Goal: Subscribe to service/newsletter

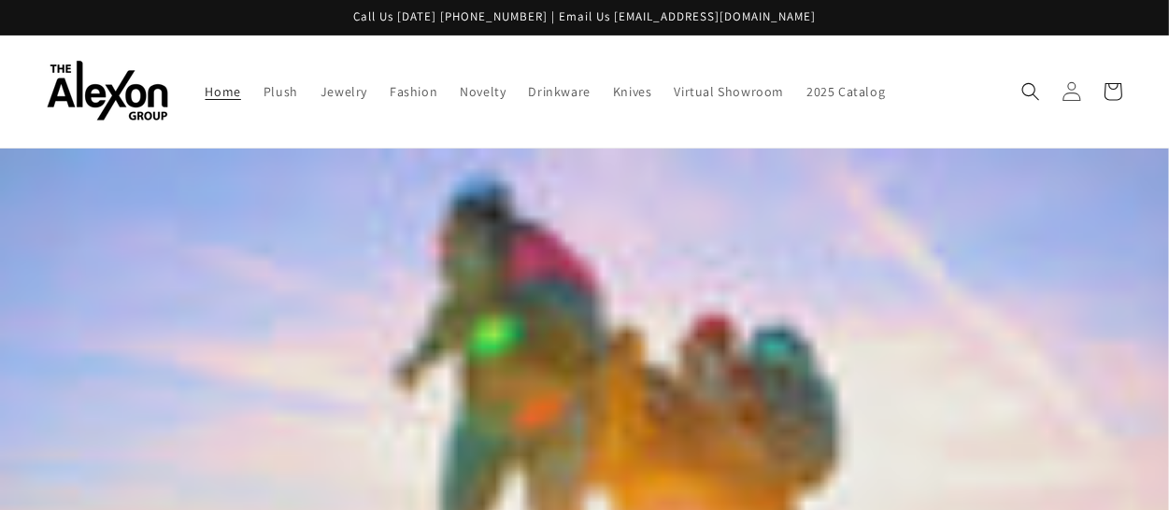
click at [1062, 101] on icon at bounding box center [1072, 91] width 20 height 20
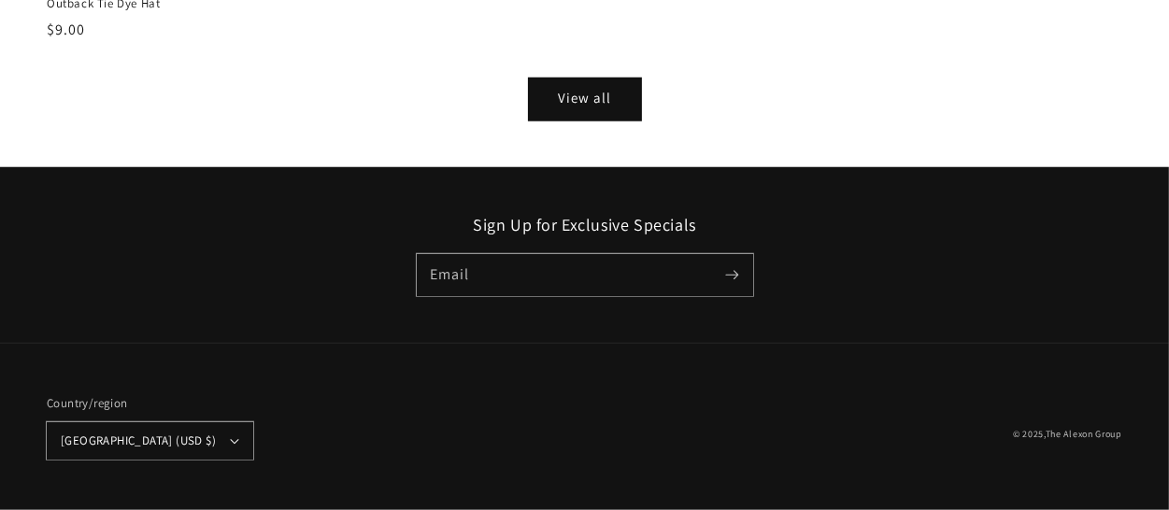
scroll to position [1655, 0]
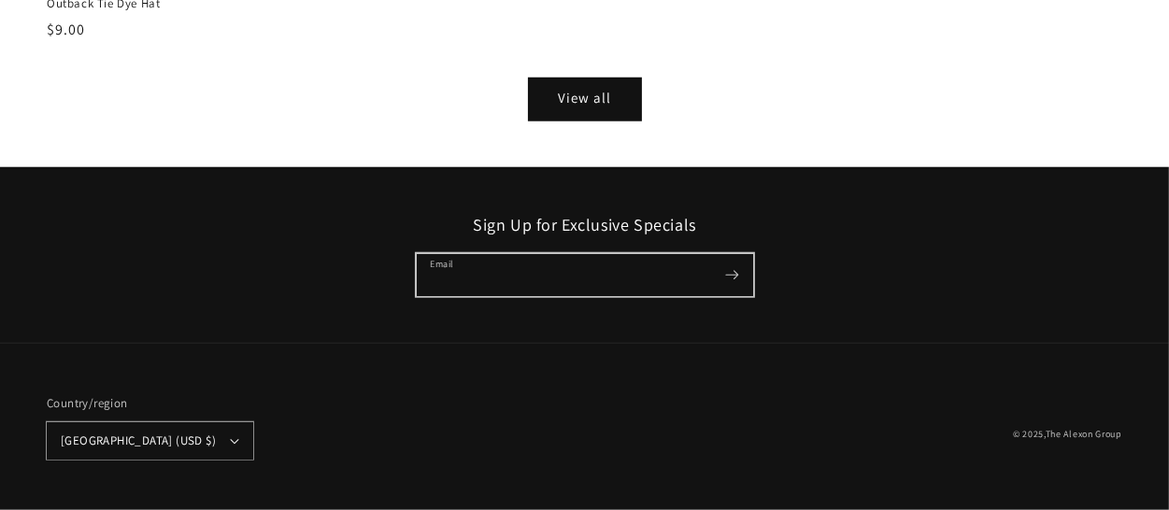
click at [735, 254] on input "Email" at bounding box center [585, 275] width 337 height 42
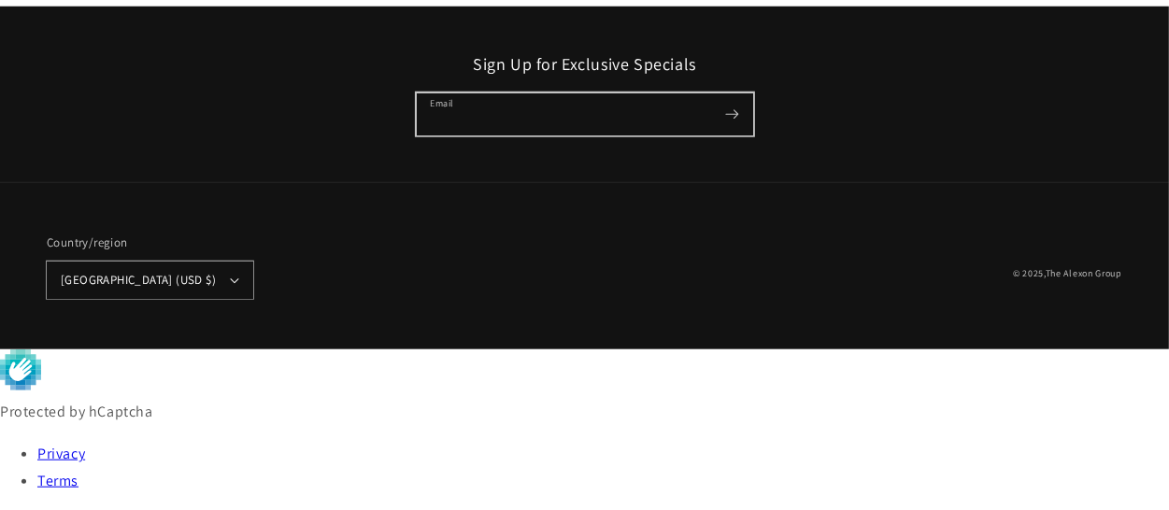
click at [628, 136] on input "Email" at bounding box center [585, 114] width 337 height 42
type input "**********"
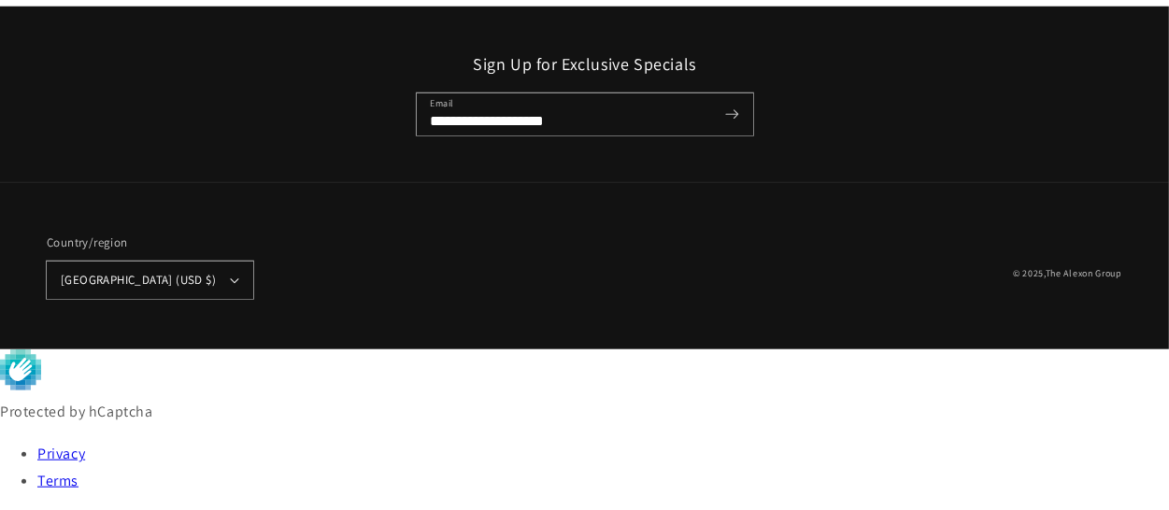
click at [753, 135] on button "Subscribe" at bounding box center [732, 113] width 41 height 41
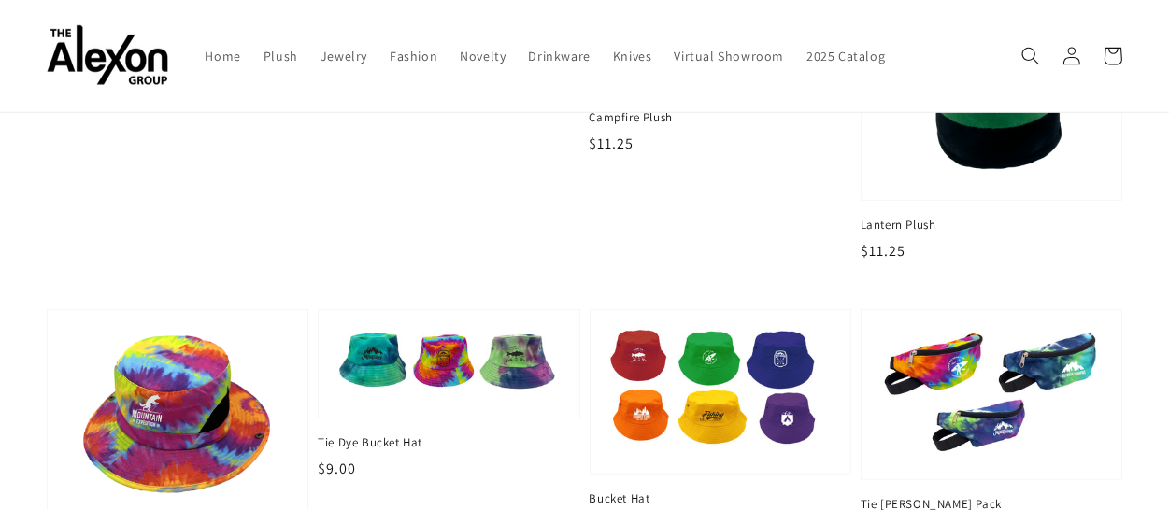
scroll to position [804, 0]
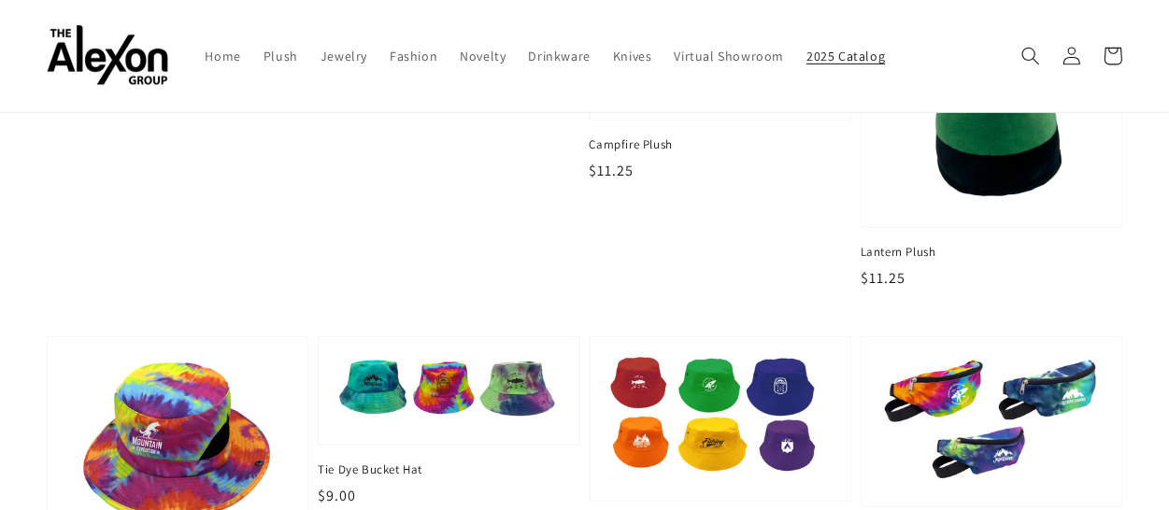
click at [807, 65] on span "2025 Catalog" at bounding box center [846, 56] width 79 height 17
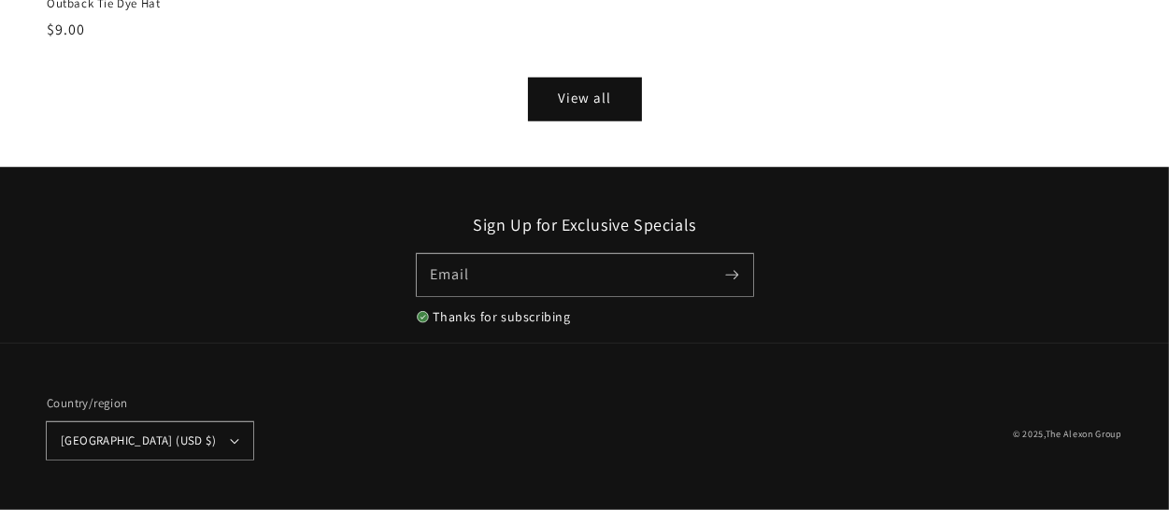
scroll to position [804, 0]
